Goal: Task Accomplishment & Management: Use online tool/utility

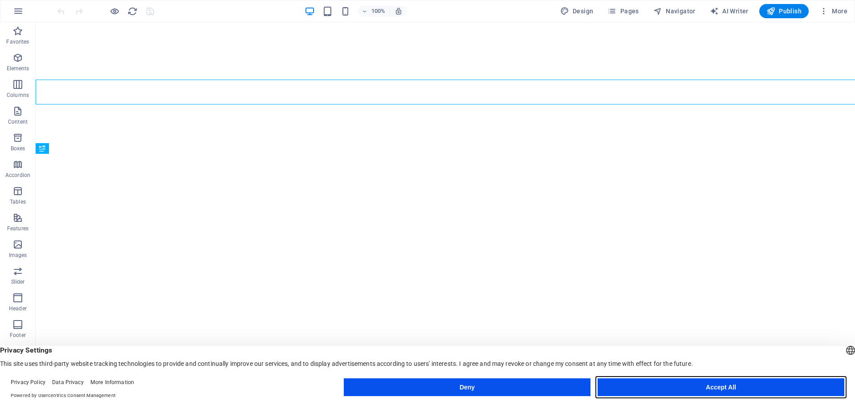
click at [741, 385] on button "Accept All" at bounding box center [720, 388] width 247 height 18
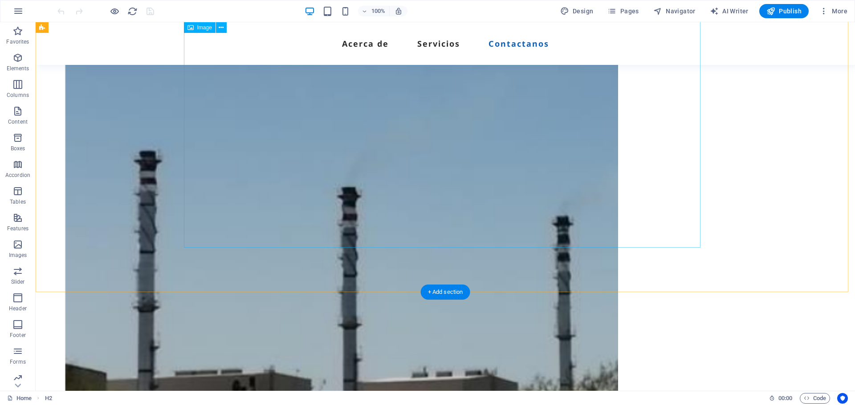
scroll to position [1048, 0]
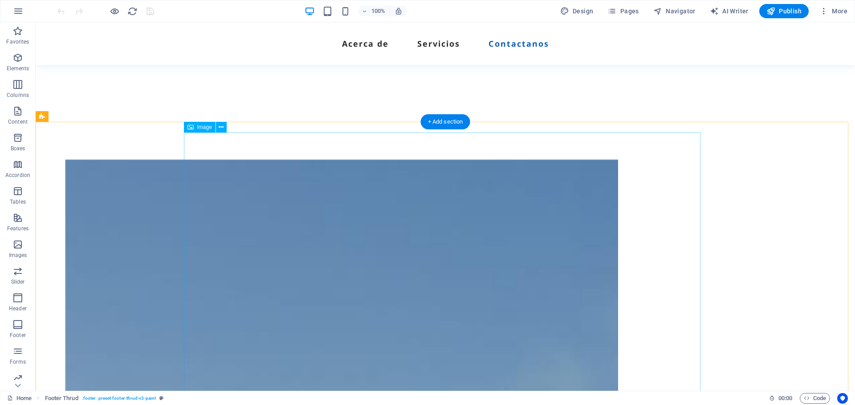
scroll to position [558, 0]
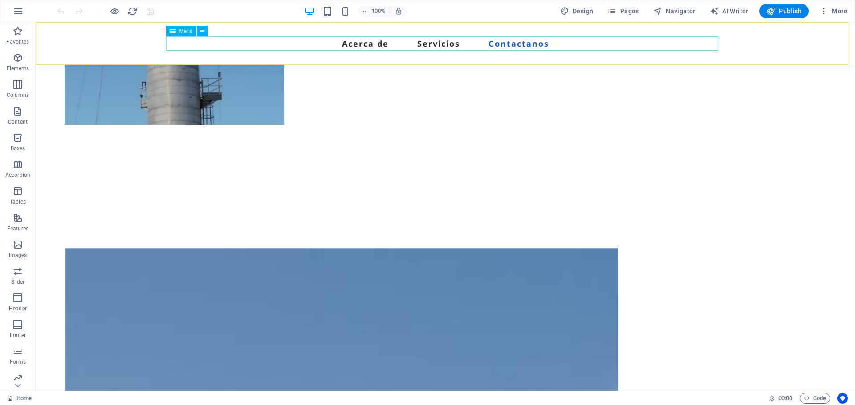
click at [437, 48] on nav "Acerca de Servicios Contactanos" at bounding box center [445, 43] width 552 height 14
click at [438, 43] on nav "Acerca de Servicios Contactanos" at bounding box center [445, 43] width 552 height 14
click at [373, 43] on nav "Acerca de Servicios Contactanos" at bounding box center [445, 43] width 552 height 14
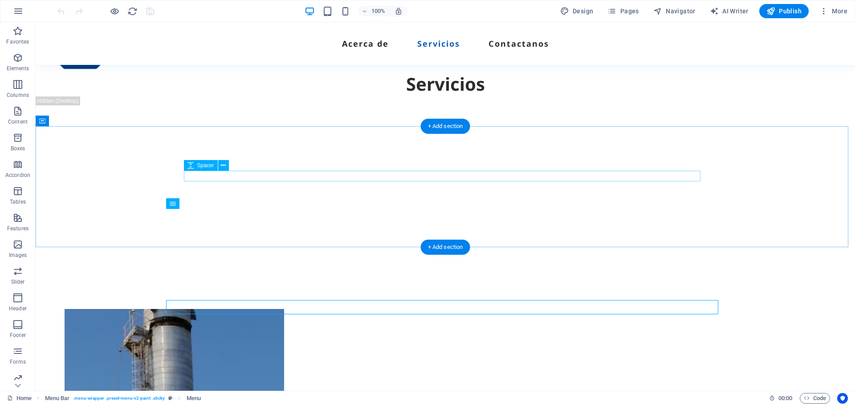
scroll to position [69, 0]
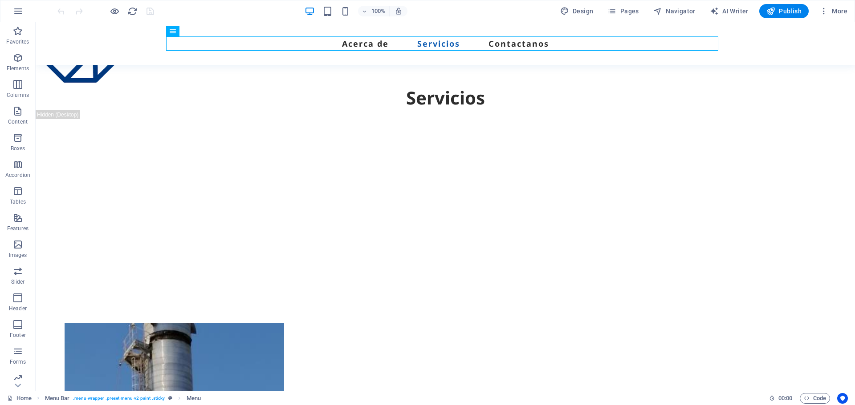
click at [316, 14] on div "100%" at bounding box center [355, 11] width 103 height 14
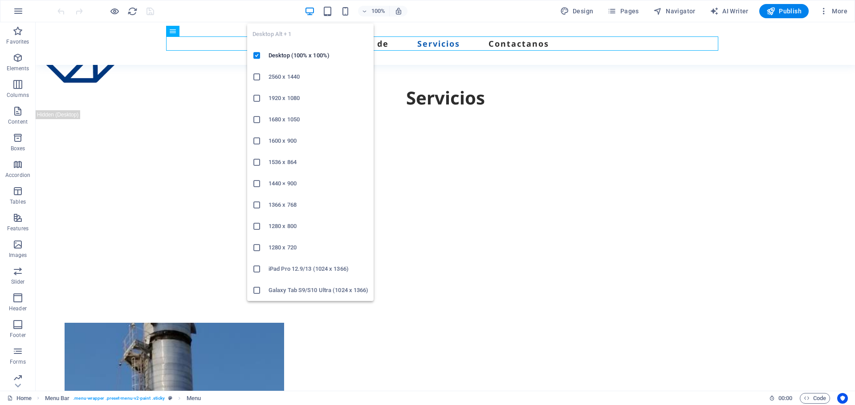
click at [314, 14] on icon "button" at bounding box center [309, 11] width 10 height 10
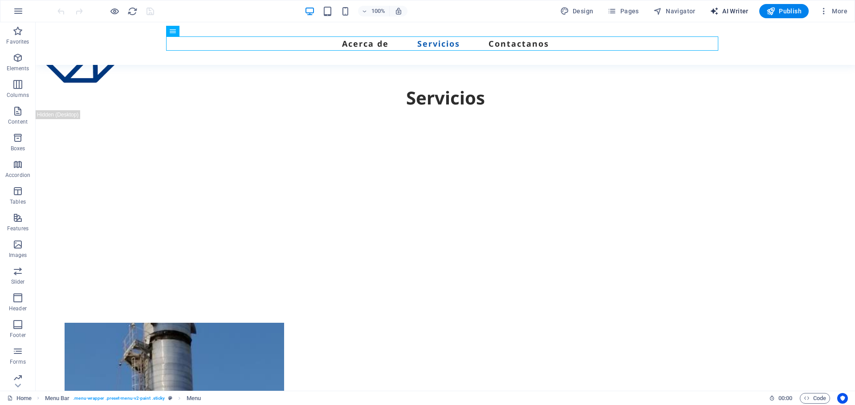
click at [740, 8] on span "AI Writer" at bounding box center [728, 11] width 39 height 9
select select "English"
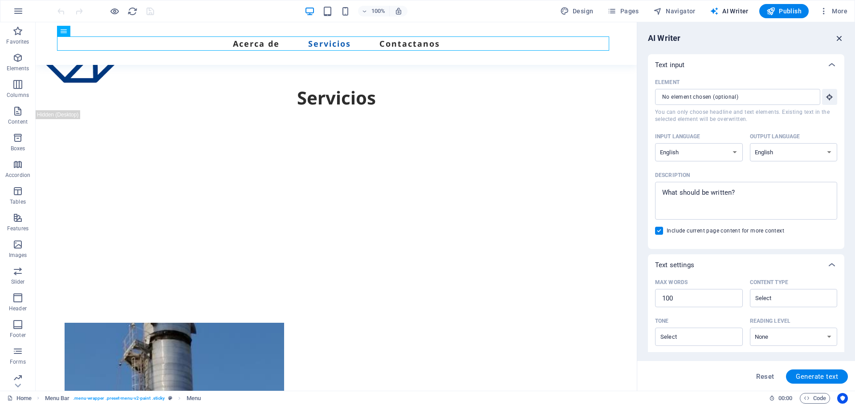
click at [839, 39] on icon "button" at bounding box center [839, 38] width 10 height 10
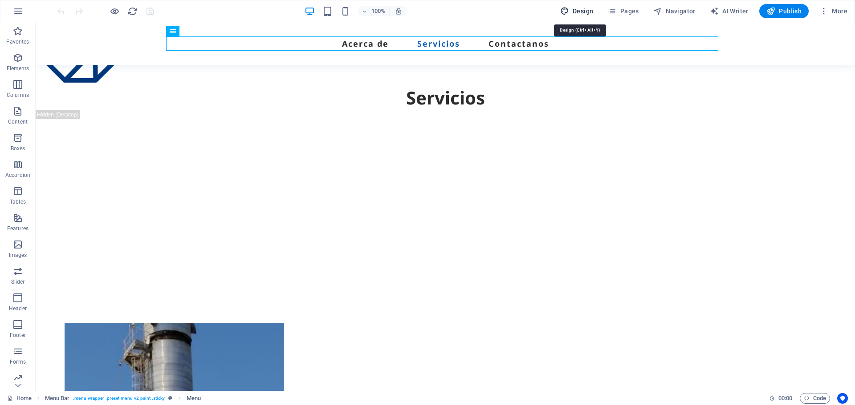
drag, startPoint x: 574, startPoint y: 13, endPoint x: 267, endPoint y: 131, distance: 328.6
click at [574, 13] on span "Design" at bounding box center [576, 11] width 33 height 9
select select "px"
select select "500"
select select "px"
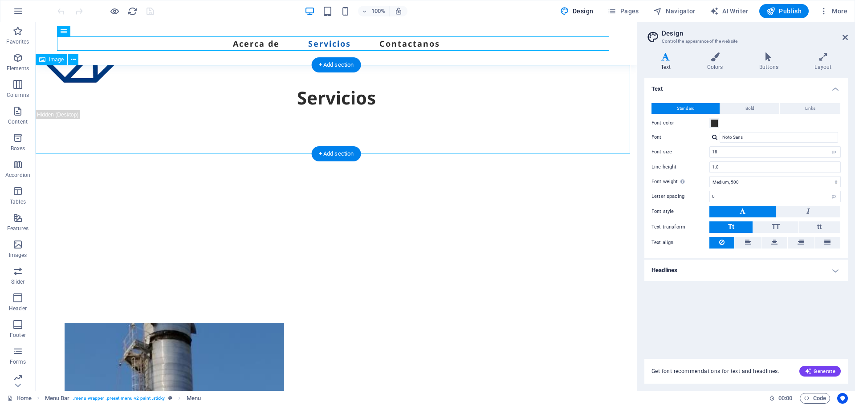
scroll to position [0, 0]
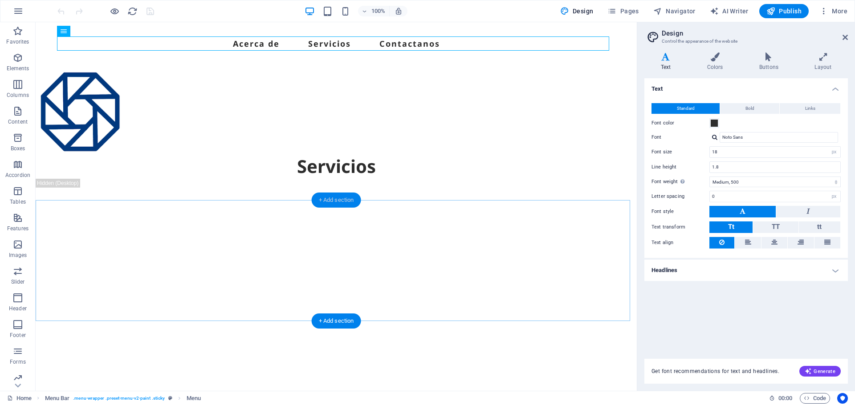
click at [345, 201] on div "+ Add section" at bounding box center [336, 200] width 49 height 15
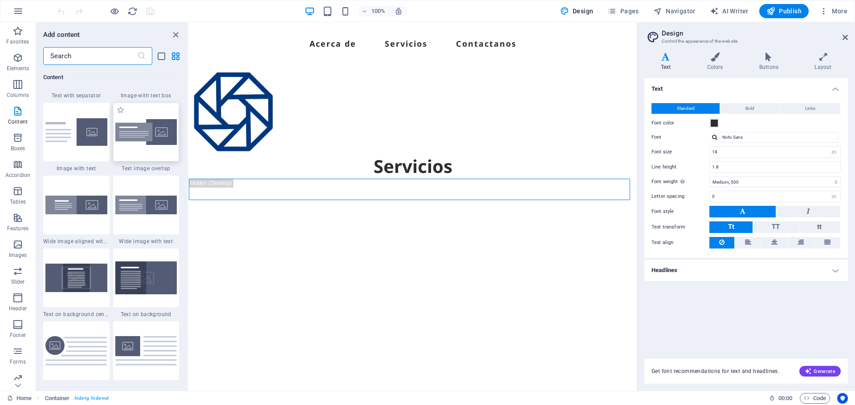
scroll to position [1780, 0]
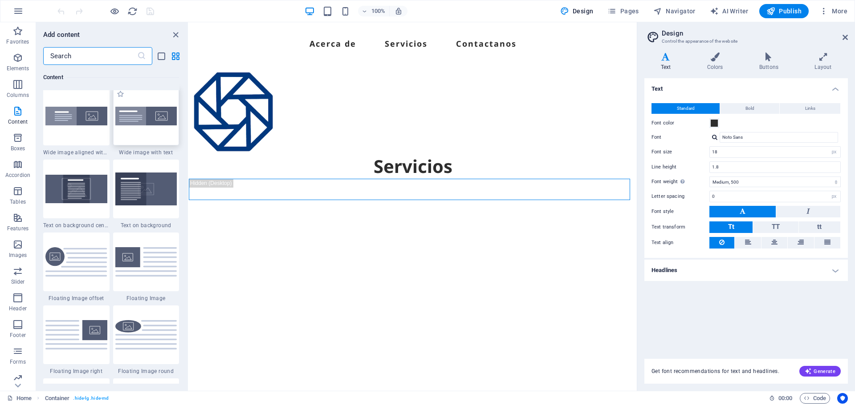
click at [156, 129] on div at bounding box center [146, 116] width 66 height 59
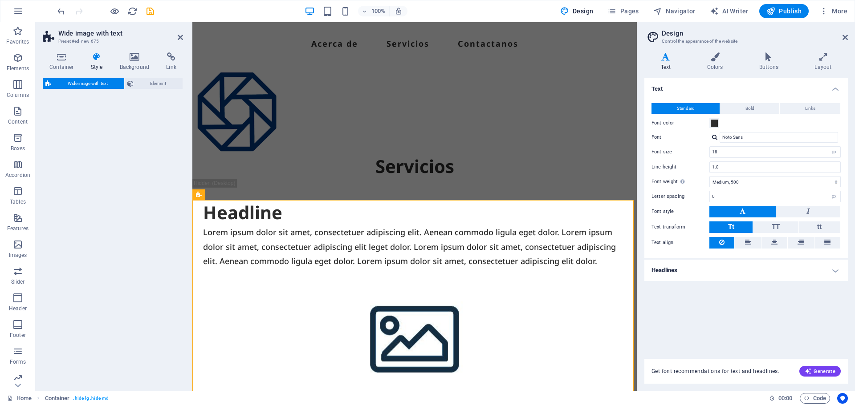
select select "%"
select select "rem"
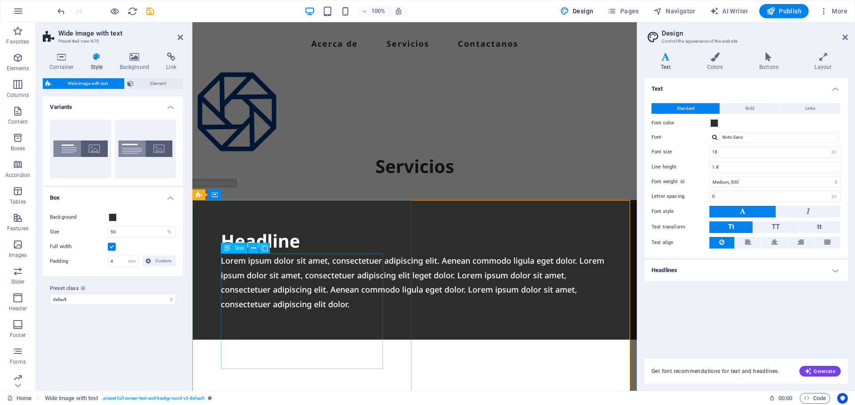
click at [355, 269] on div "Lorem ipsum dolor sit amet, consectetuer adipiscing elit. Aenean commodo ligula…" at bounding box center [414, 283] width 387 height 58
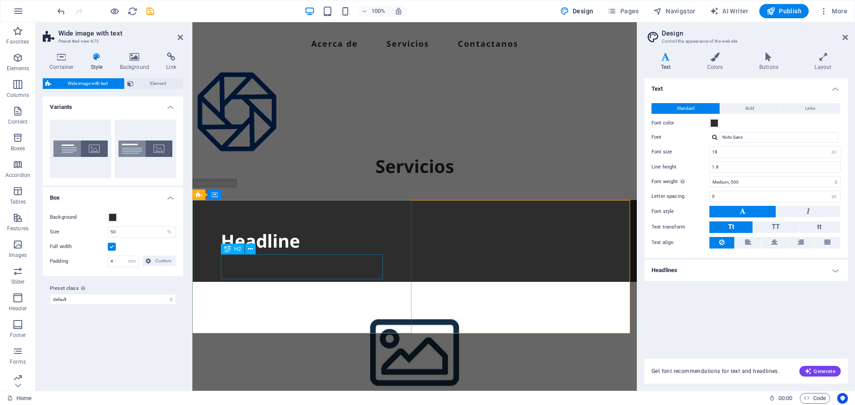
click at [306, 254] on div "Headline" at bounding box center [414, 241] width 387 height 25
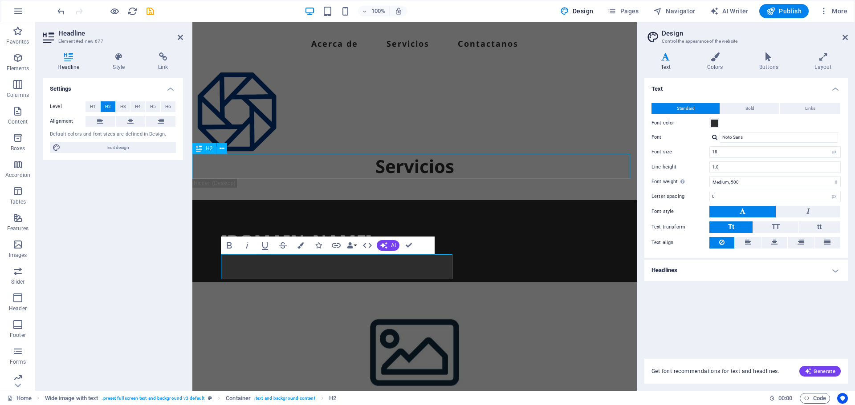
scroll to position [0, 4]
click at [441, 282] on div "[DOMAIN_NAME] [DOMAIN_NAME]" at bounding box center [414, 241] width 444 height 82
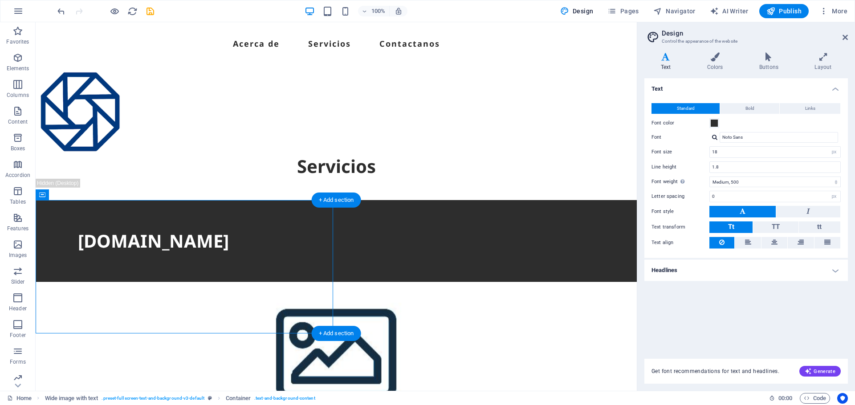
click at [417, 308] on figure at bounding box center [336, 349] width 601 height 134
click at [533, 282] on figure at bounding box center [336, 349] width 601 height 134
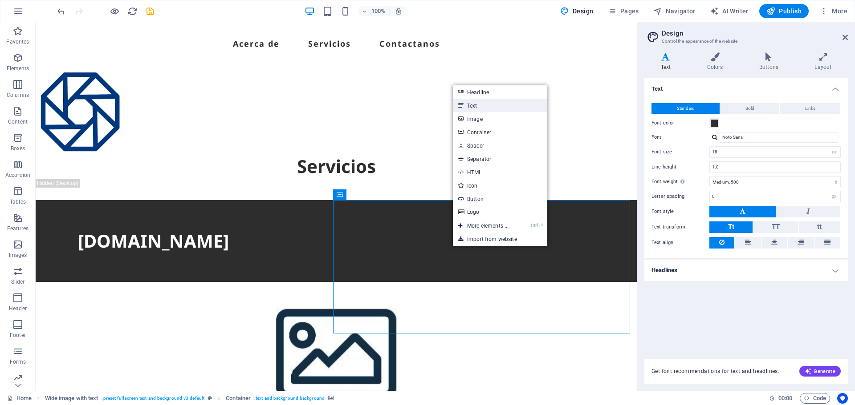
click at [478, 107] on link "Text" at bounding box center [500, 105] width 94 height 13
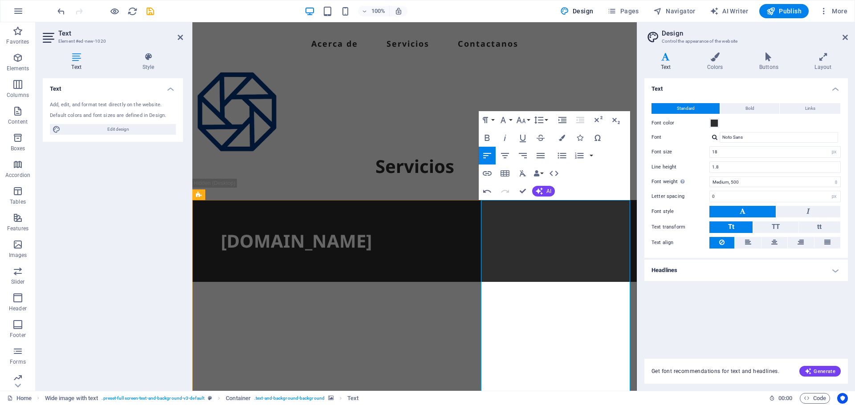
scroll to position [8650, 1]
click at [458, 258] on div "[DOMAIN_NAME]" at bounding box center [414, 241] width 444 height 82
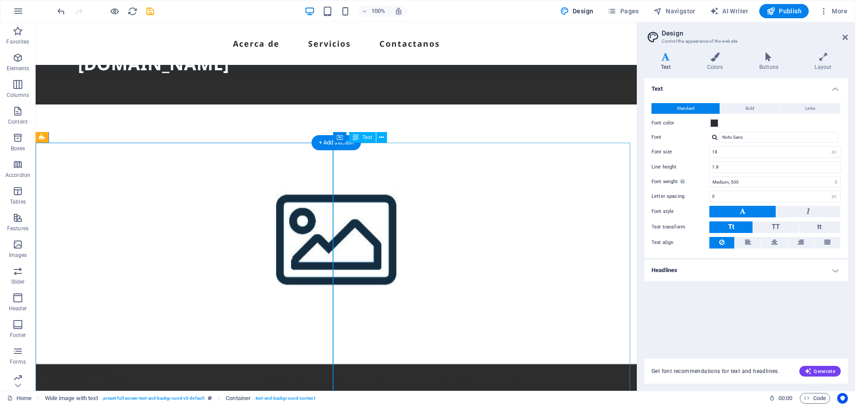
scroll to position [178, 0]
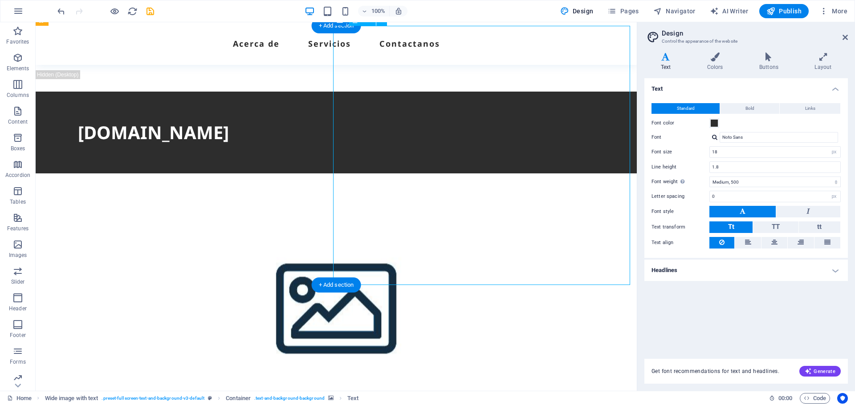
scroll to position [45, 0]
